Goal: Contribute content: Add original content to the website for others to see

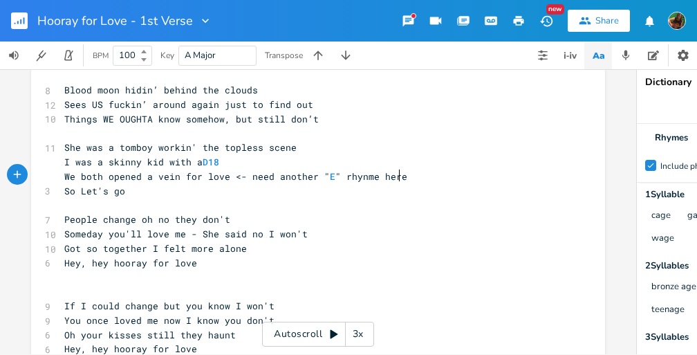
scroll to position [111, 0]
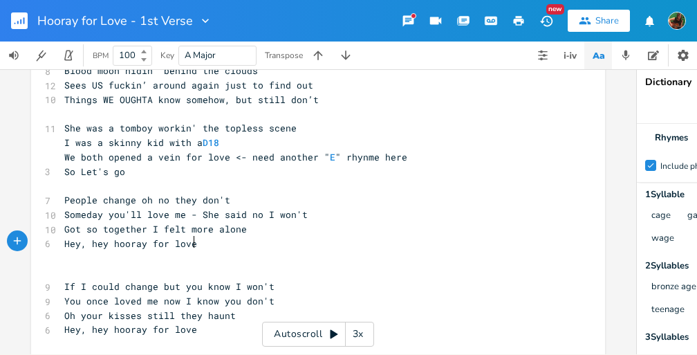
click at [202, 240] on pre "Hey, hey hooray for love" at bounding box center [311, 243] width 499 height 15
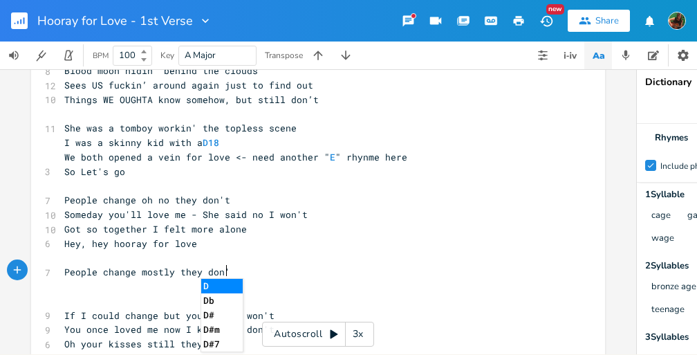
type textarea "People change mostly they don't"
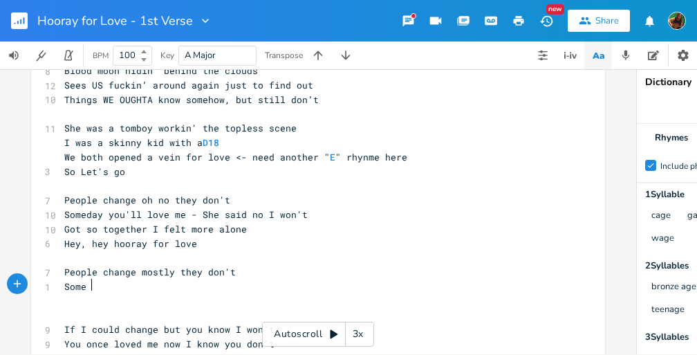
scroll to position [0, 21]
type textarea "Some day'"
type textarea "s you love some days you don't"
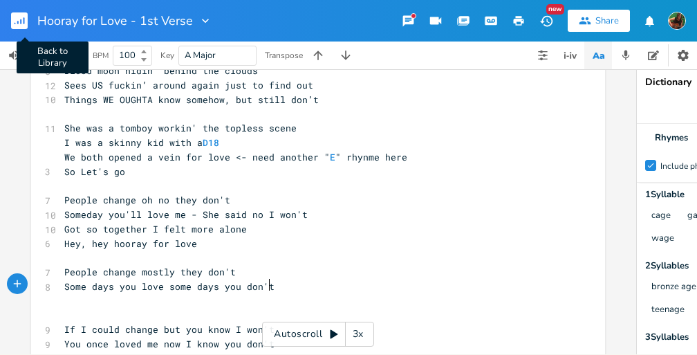
click at [19, 26] on rect "button" at bounding box center [19, 20] width 17 height 17
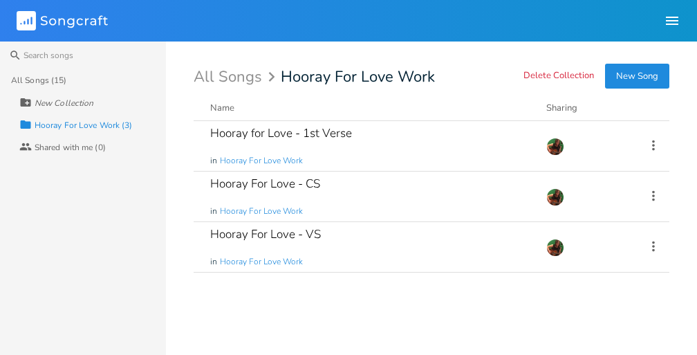
click at [48, 80] on div "All Songs (15)" at bounding box center [38, 80] width 55 height 8
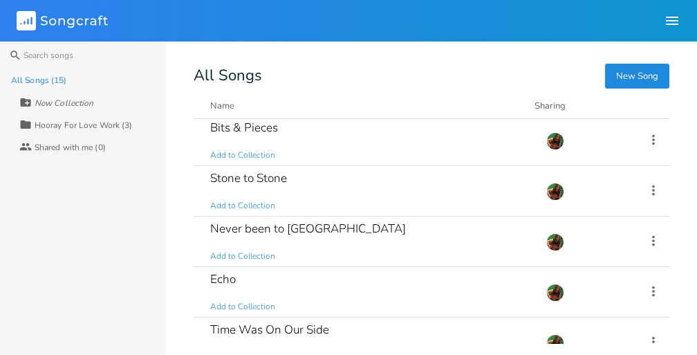
scroll to position [158, 0]
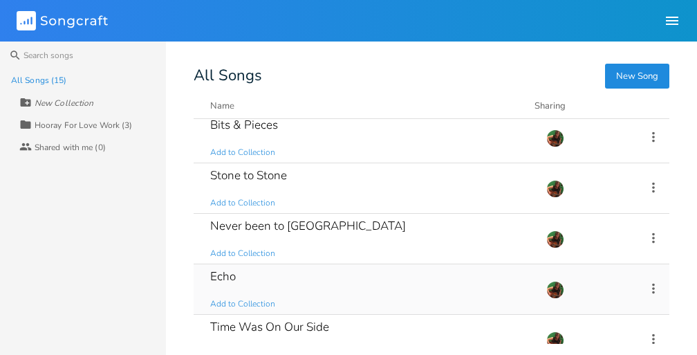
click at [236, 277] on div "Echo Add to Collection" at bounding box center [369, 289] width 319 height 50
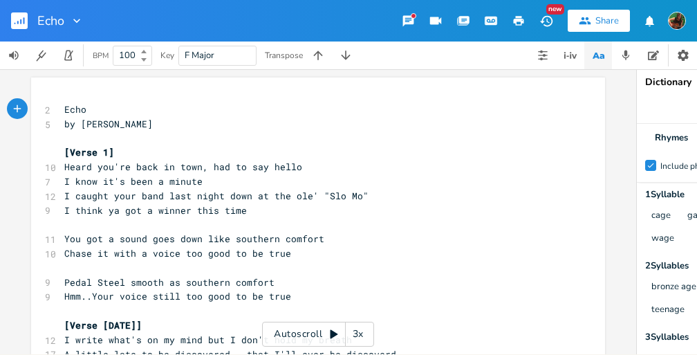
click at [20, 25] on rect "button" at bounding box center [19, 20] width 17 height 17
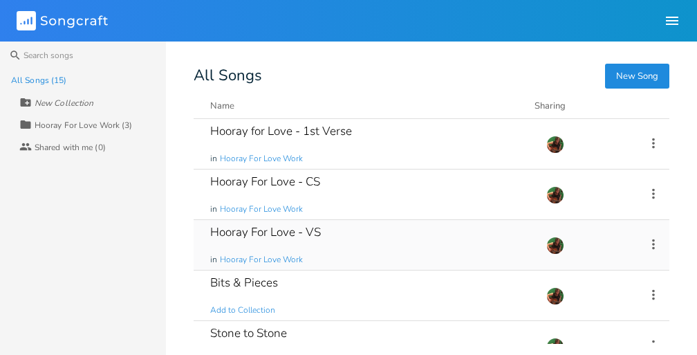
click at [254, 232] on div "Hooray For Love - VS" at bounding box center [265, 232] width 111 height 12
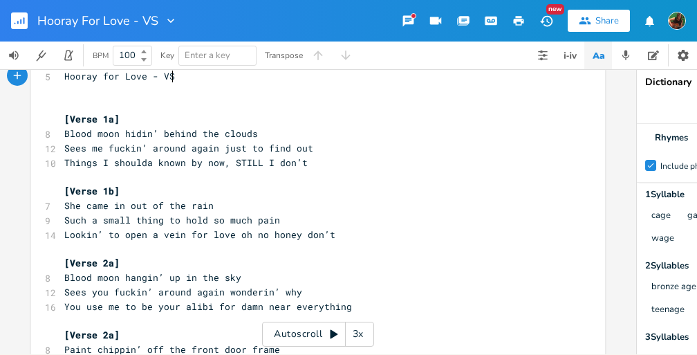
scroll to position [34, 0]
click at [275, 217] on pre "Such a small thing to hold so much pain" at bounding box center [311, 219] width 499 height 15
click at [332, 233] on pre "Lookin’ to open a vein for love oh no honey don’t" at bounding box center [311, 234] width 499 height 15
click at [289, 219] on pre "Such a small thing to hold so much pain" at bounding box center [311, 219] width 499 height 15
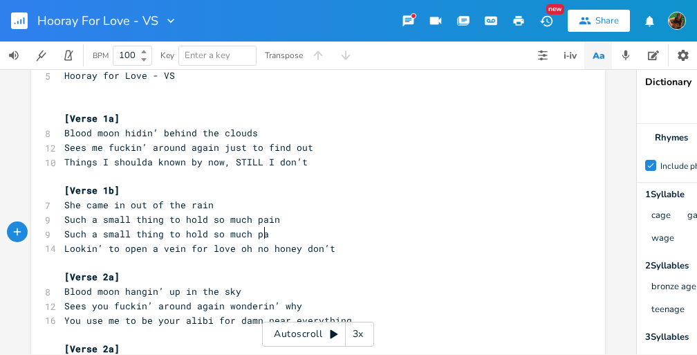
type textarea "Such a small thing to hold so much pain"
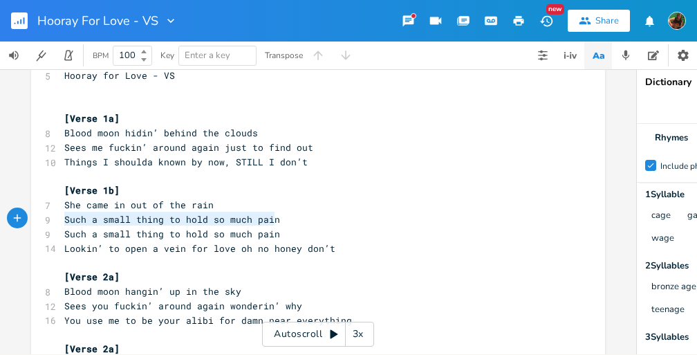
drag, startPoint x: 59, startPoint y: 219, endPoint x: 266, endPoint y: 218, distance: 206.6
click at [266, 218] on span "Such a small thing to hold so much pain" at bounding box center [172, 219] width 216 height 12
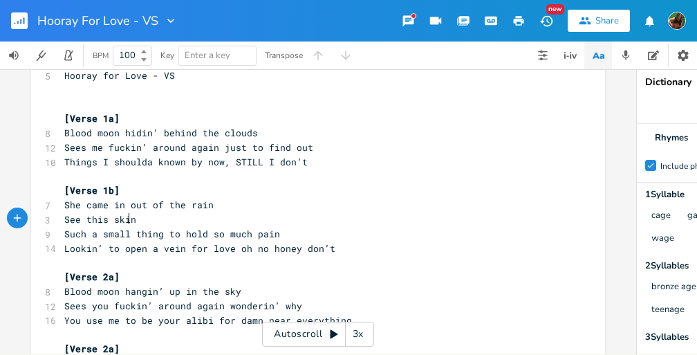
type textarea "See this skinn"
click at [152, 286] on span "Blood moon hangin’ up in the sky" at bounding box center [152, 291] width 177 height 12
click at [144, 219] on pre "See this skinnn" at bounding box center [311, 219] width 499 height 15
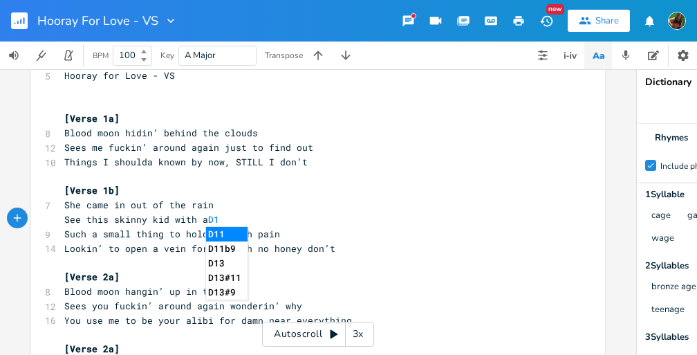
type textarea "y kid with a D18"
click at [220, 239] on pre "Such a small thing to hold so much pain" at bounding box center [311, 234] width 499 height 15
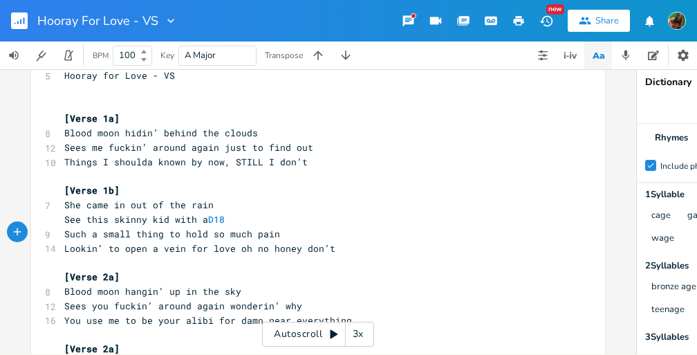
click at [124, 204] on span "She came in out of the rain" at bounding box center [138, 204] width 149 height 12
type textarea "to get"
click at [246, 206] on pre "She came in to get out of the rain" at bounding box center [311, 205] width 499 height 15
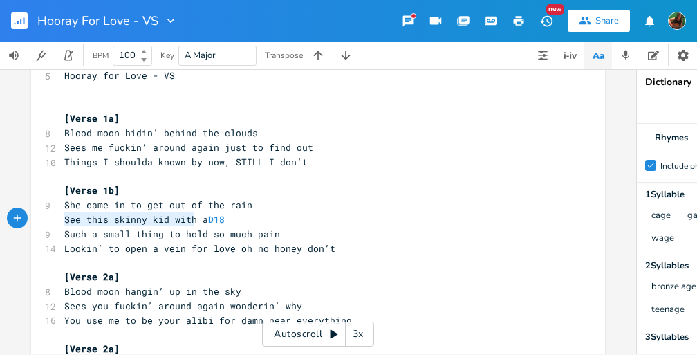
type textarea "See this skinny kid with a D18"
drag, startPoint x: 62, startPoint y: 220, endPoint x: 222, endPoint y: 217, distance: 159.7
click at [222, 217] on pre "See this skinny kid with a D18" at bounding box center [311, 219] width 499 height 15
click at [276, 236] on pre "Such a small thing to hold so much pain" at bounding box center [311, 234] width 499 height 15
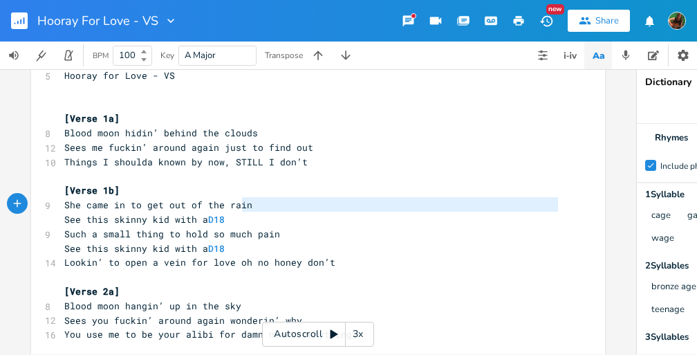
type textarea "See this skinny kid with a D18"
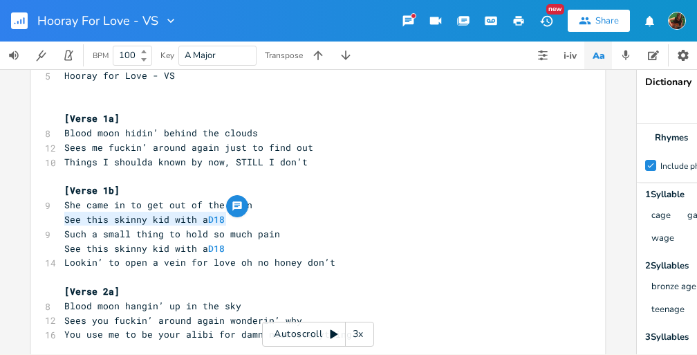
drag, startPoint x: 61, startPoint y: 216, endPoint x: 236, endPoint y: 220, distance: 175.6
click at [236, 220] on pre "See this skinny kid with a D18" at bounding box center [311, 219] width 499 height 15
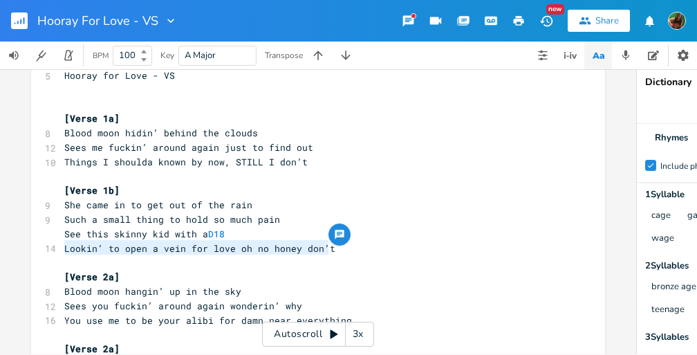
drag, startPoint x: 62, startPoint y: 249, endPoint x: 334, endPoint y: 244, distance: 272.3
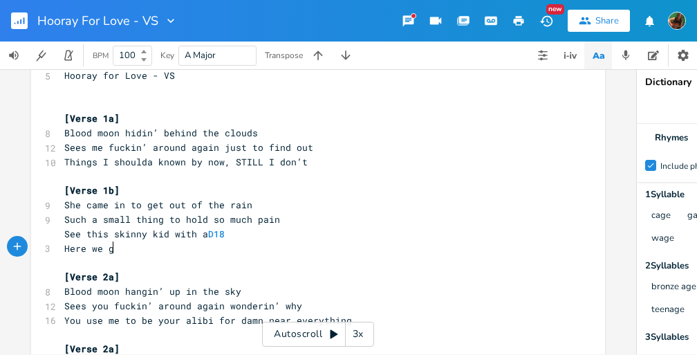
scroll to position [0, 40]
type textarea "Here we go"
